Goal: Complete application form

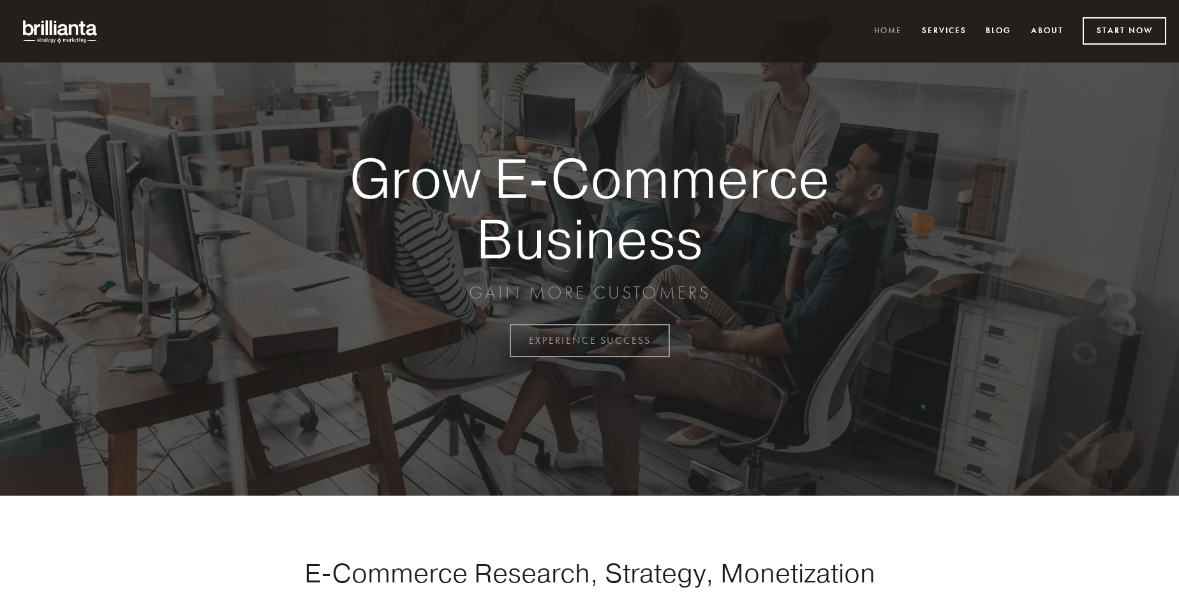
scroll to position [3344, 0]
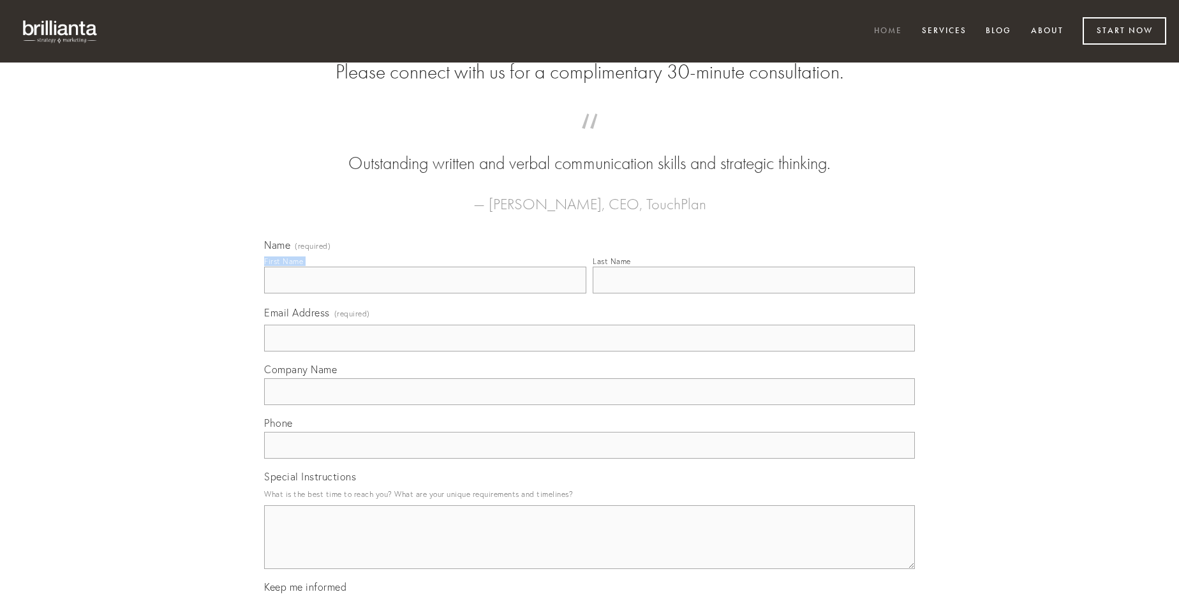
type input "[PERSON_NAME]"
click at [753, 293] on input "Last Name" at bounding box center [754, 280] width 322 height 27
type input "[PERSON_NAME]"
click at [589, 351] on input "Email Address (required)" at bounding box center [589, 338] width 651 height 27
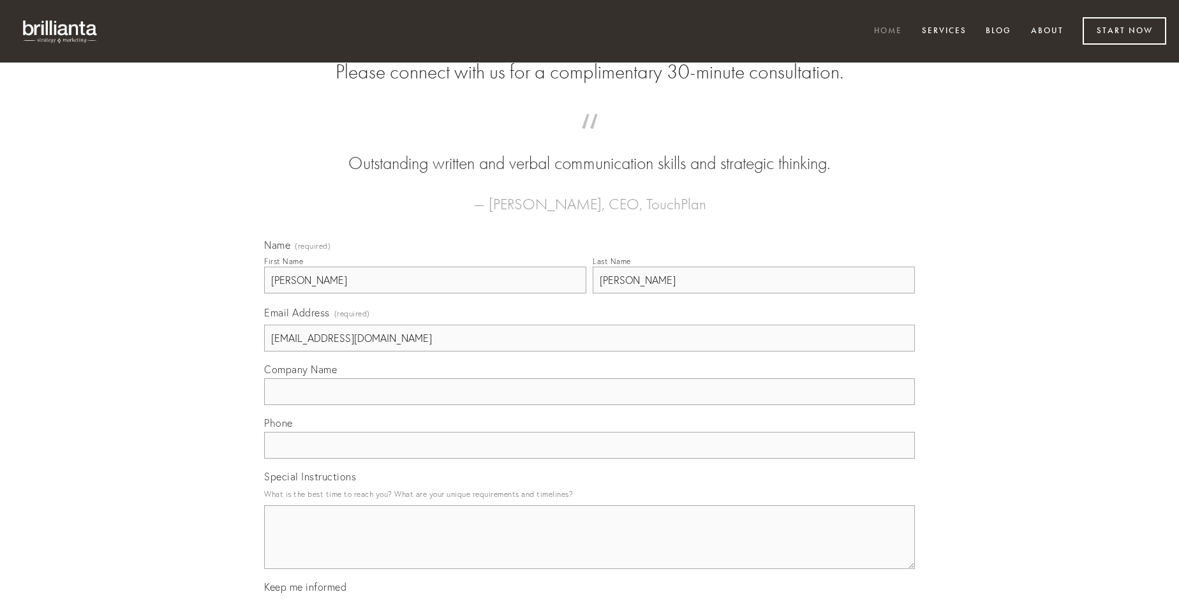
type input "[EMAIL_ADDRESS][DOMAIN_NAME]"
click at [589, 405] on input "Company Name" at bounding box center [589, 391] width 651 height 27
type input "cupio"
click at [589, 459] on input "text" at bounding box center [589, 445] width 651 height 27
click at [589, 549] on textarea "Special Instructions" at bounding box center [589, 537] width 651 height 64
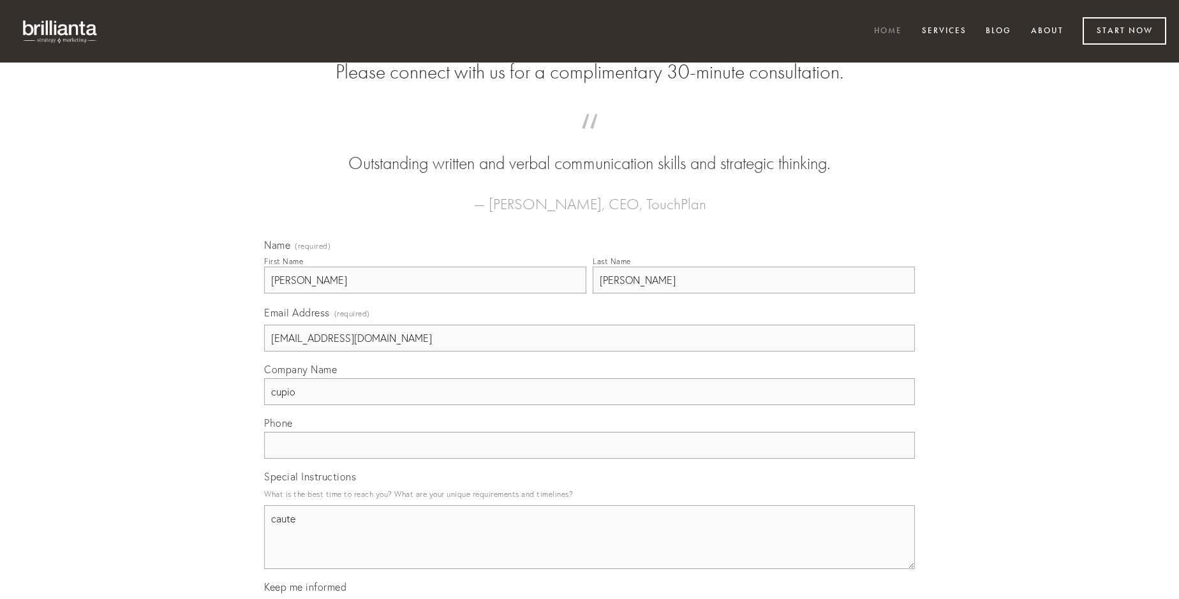
type textarea "caute"
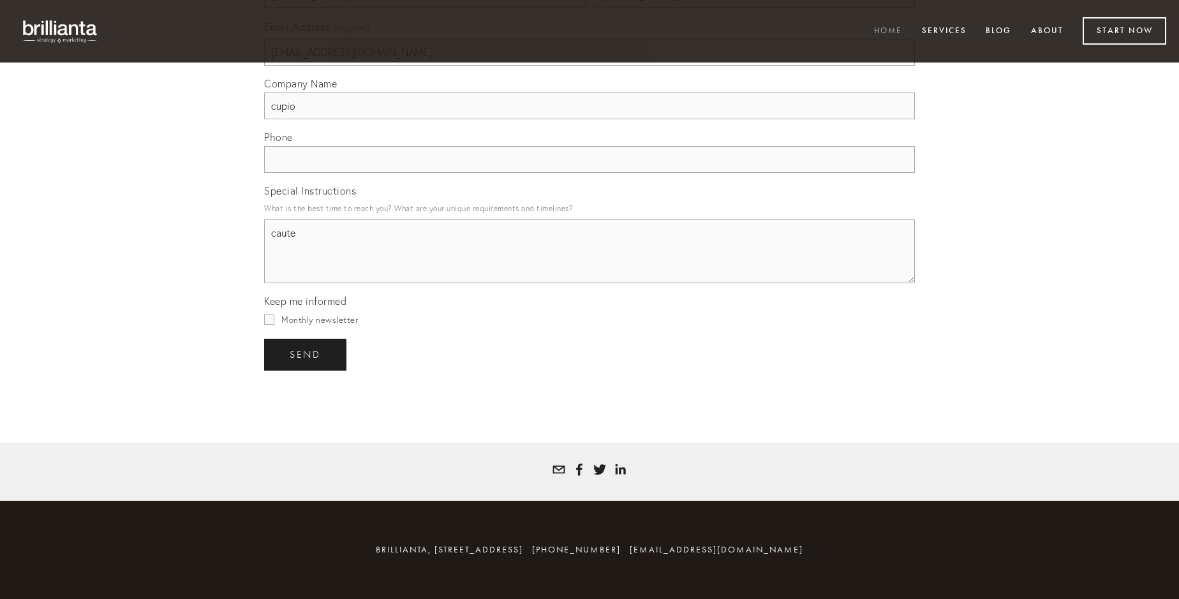
click at [306, 354] on span "send" at bounding box center [305, 354] width 31 height 11
